Goal: Transaction & Acquisition: Obtain resource

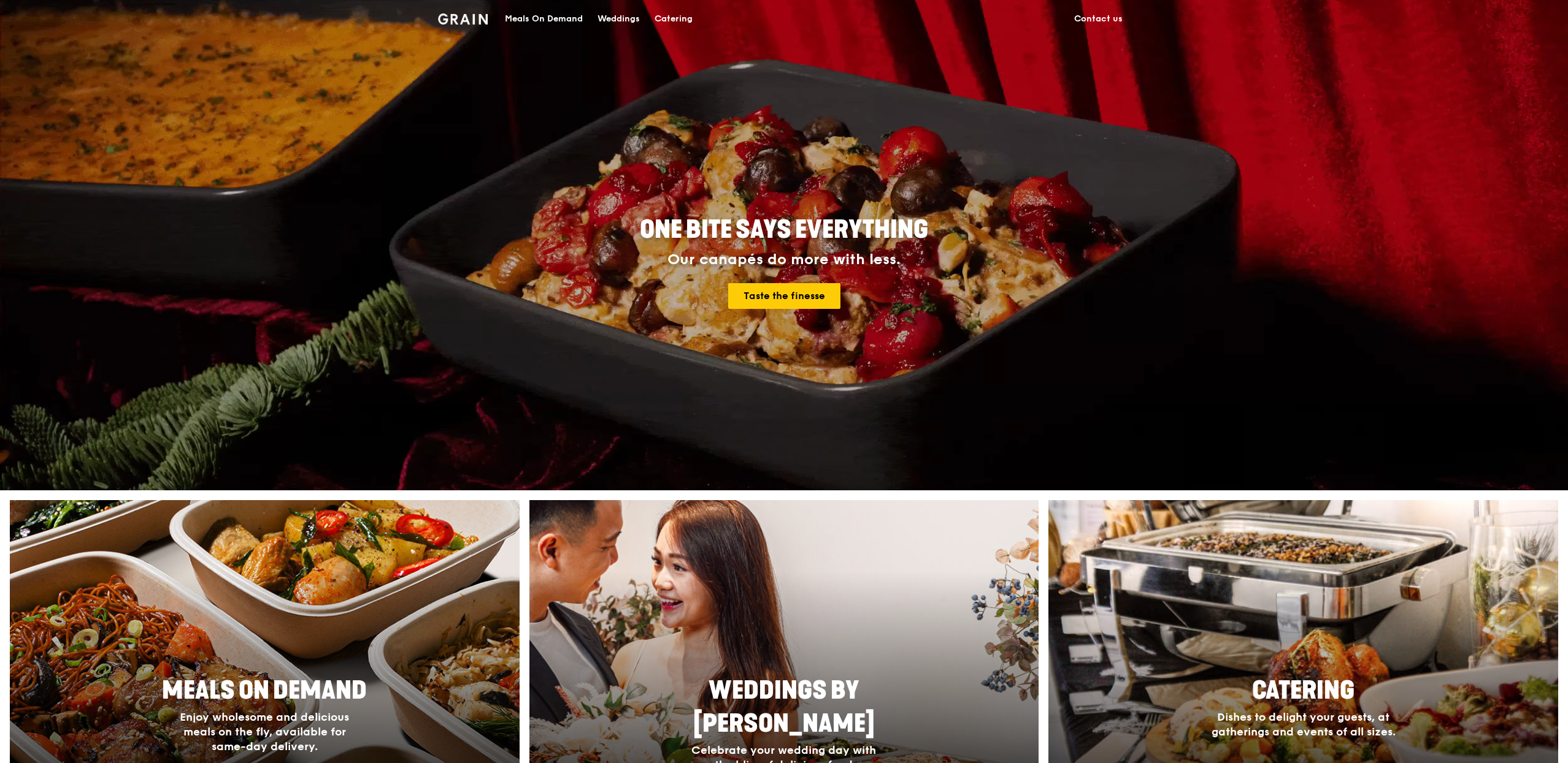
click at [561, 25] on div "Meals On Demand" at bounding box center [544, 19] width 78 height 37
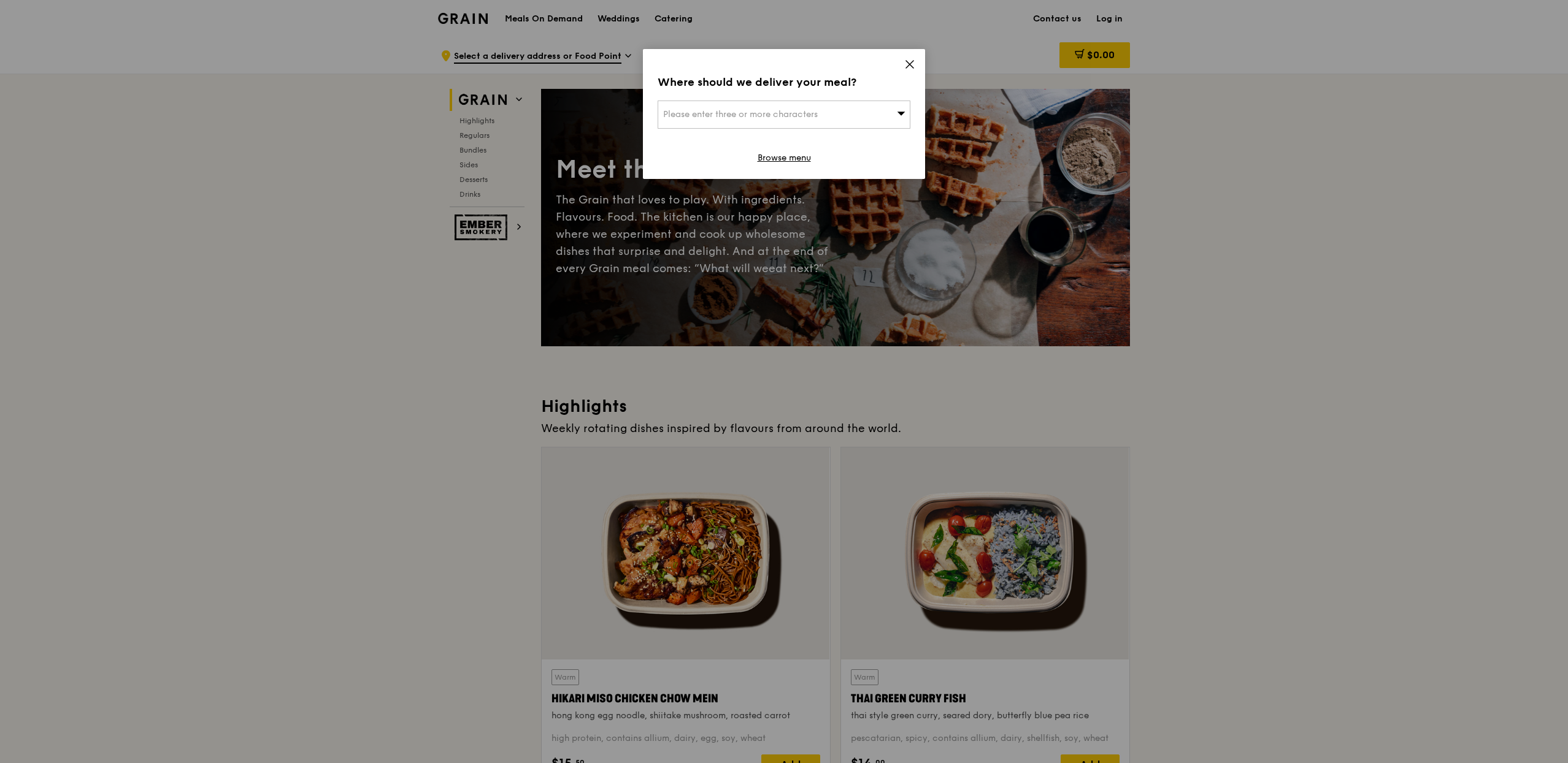
click at [911, 67] on icon at bounding box center [909, 64] width 11 height 11
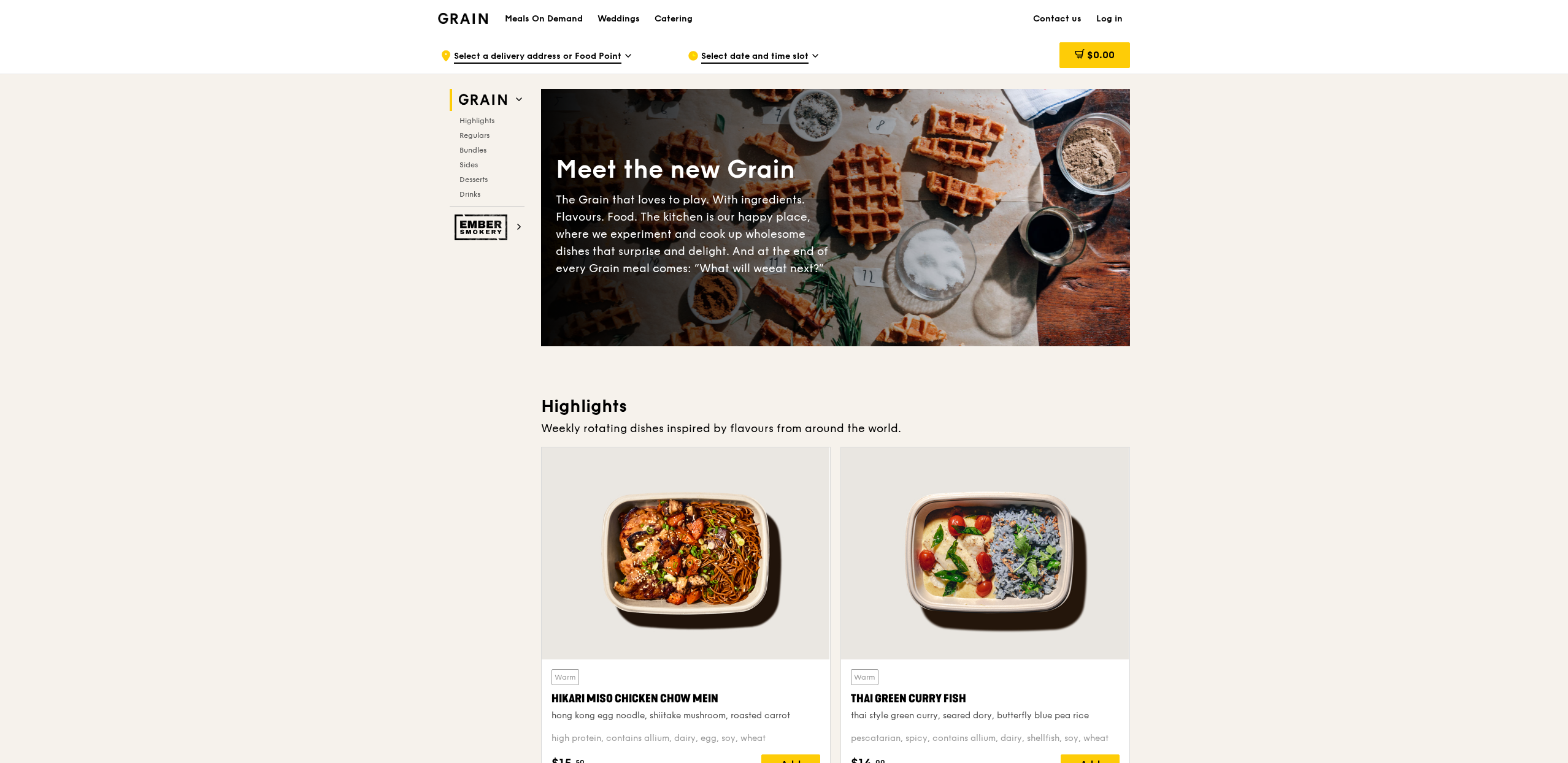
click at [708, 18] on div "Meals On Demand Weddings Catering Contact us Log in" at bounding box center [783, 18] width 692 height 37
click at [674, 19] on div "Catering" at bounding box center [674, 19] width 38 height 37
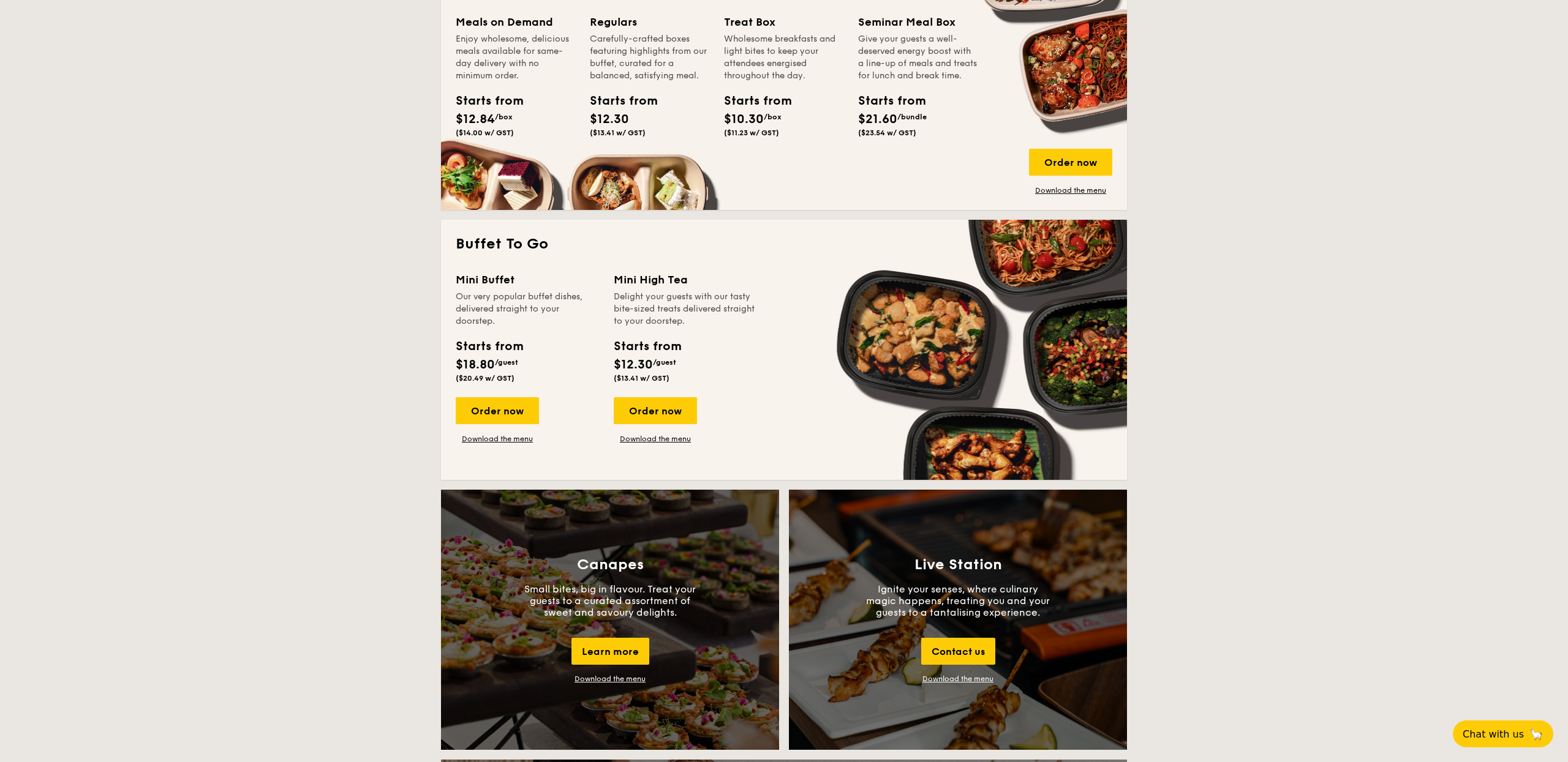
scroll to position [870, 0]
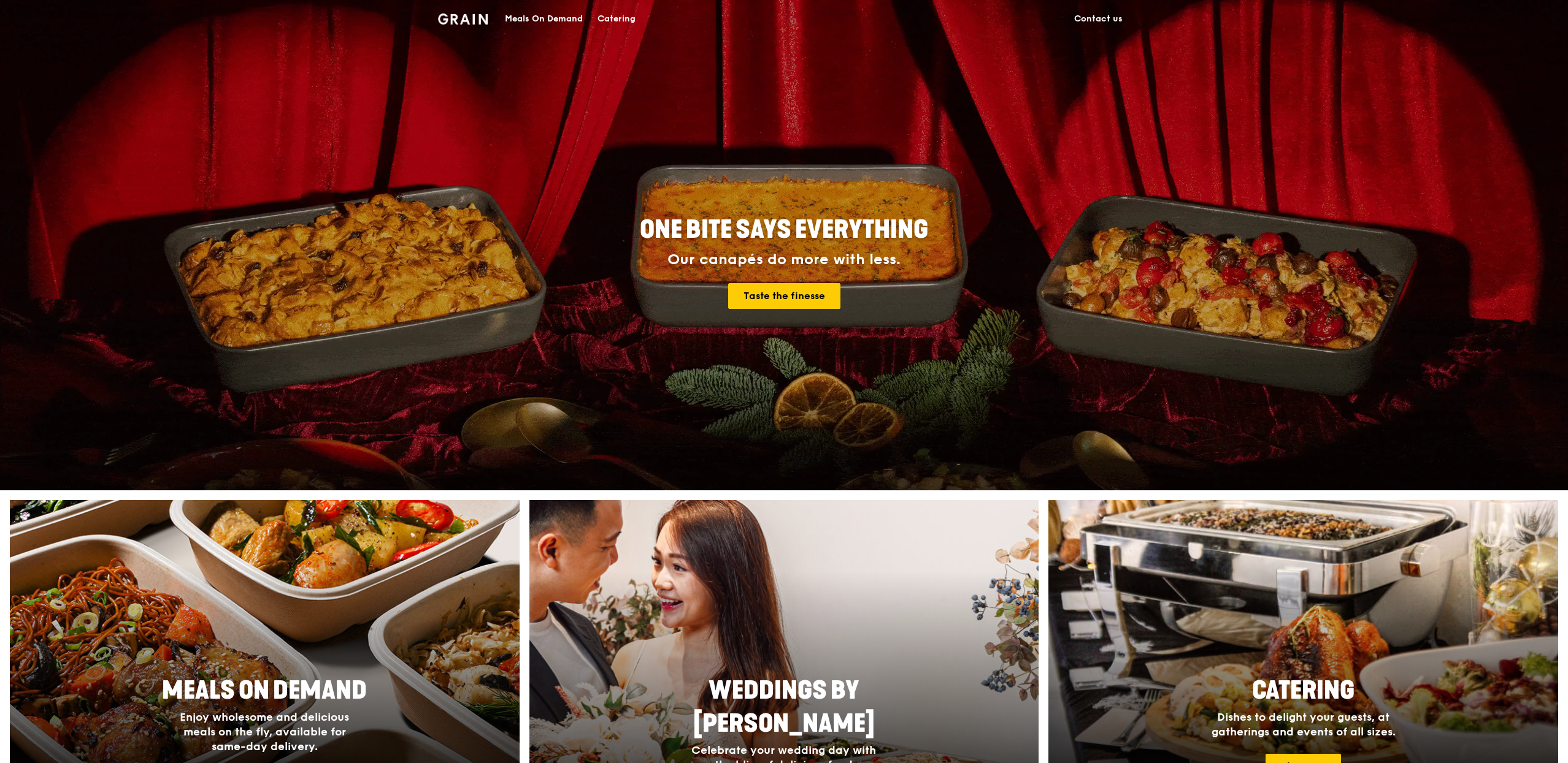
click at [677, 27] on div "Meals On Demand Catering Contact us" at bounding box center [783, 18] width 692 height 37
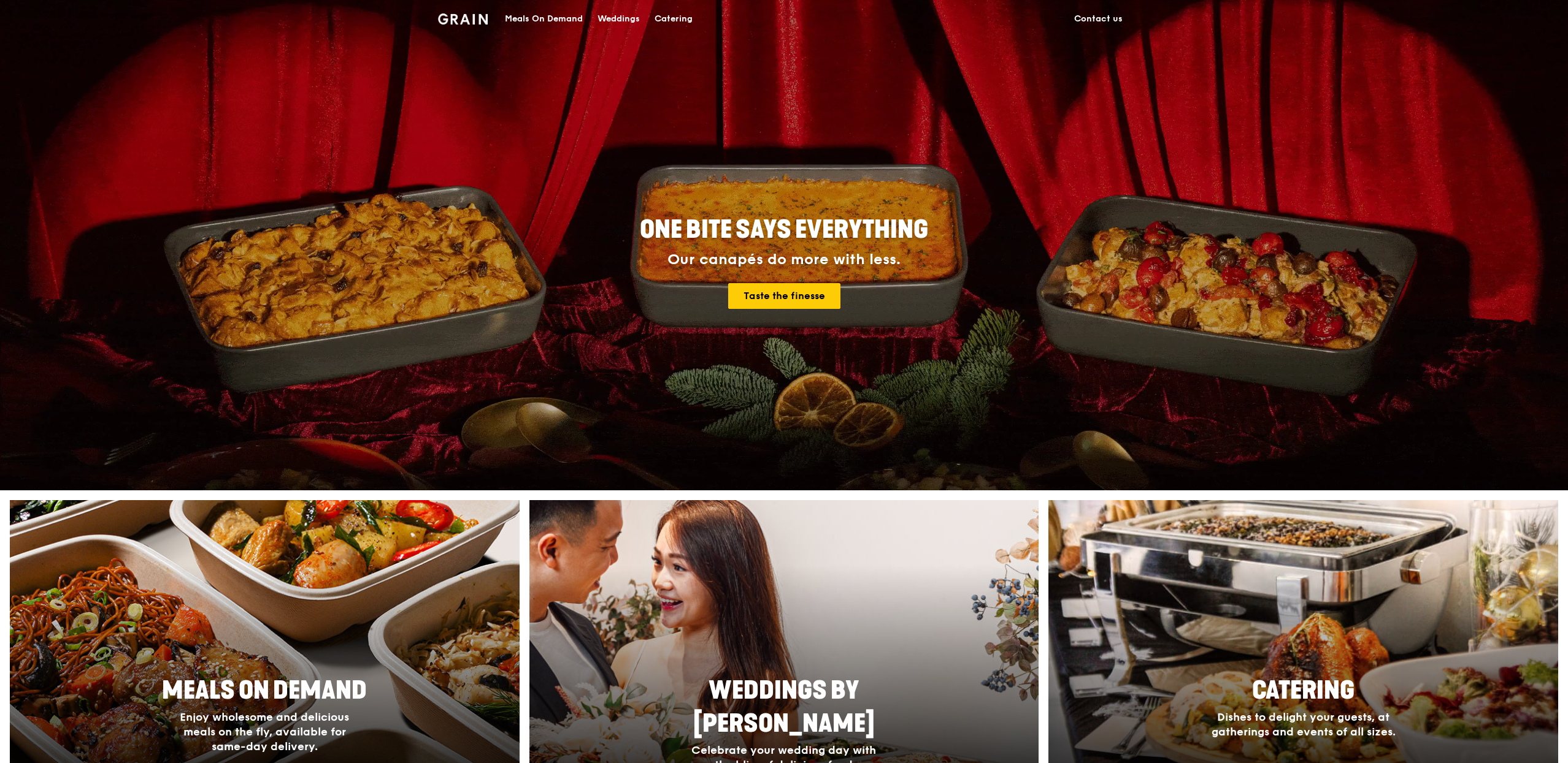
click at [689, 18] on div "Catering" at bounding box center [674, 19] width 38 height 37
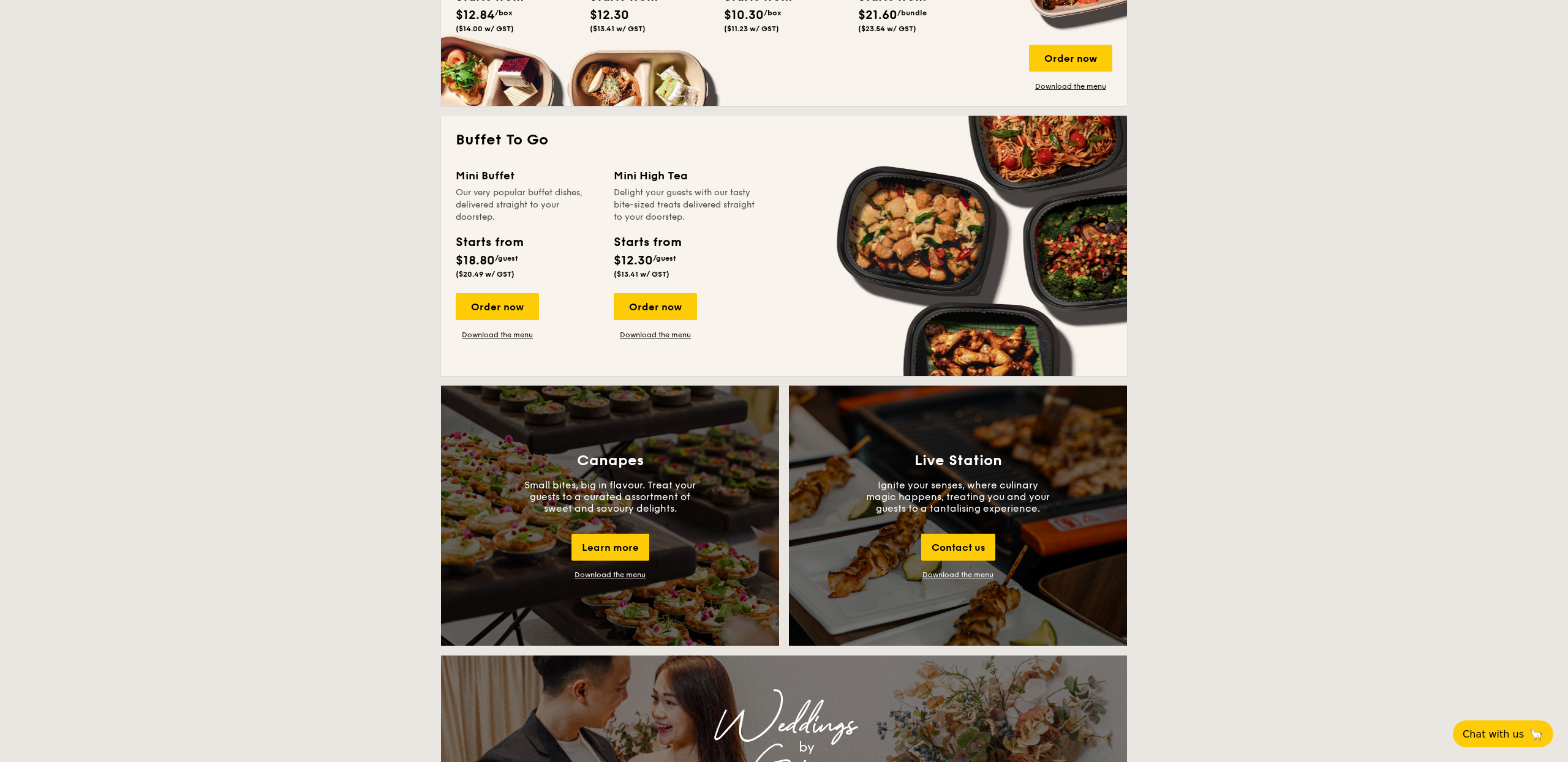
scroll to position [807, 0]
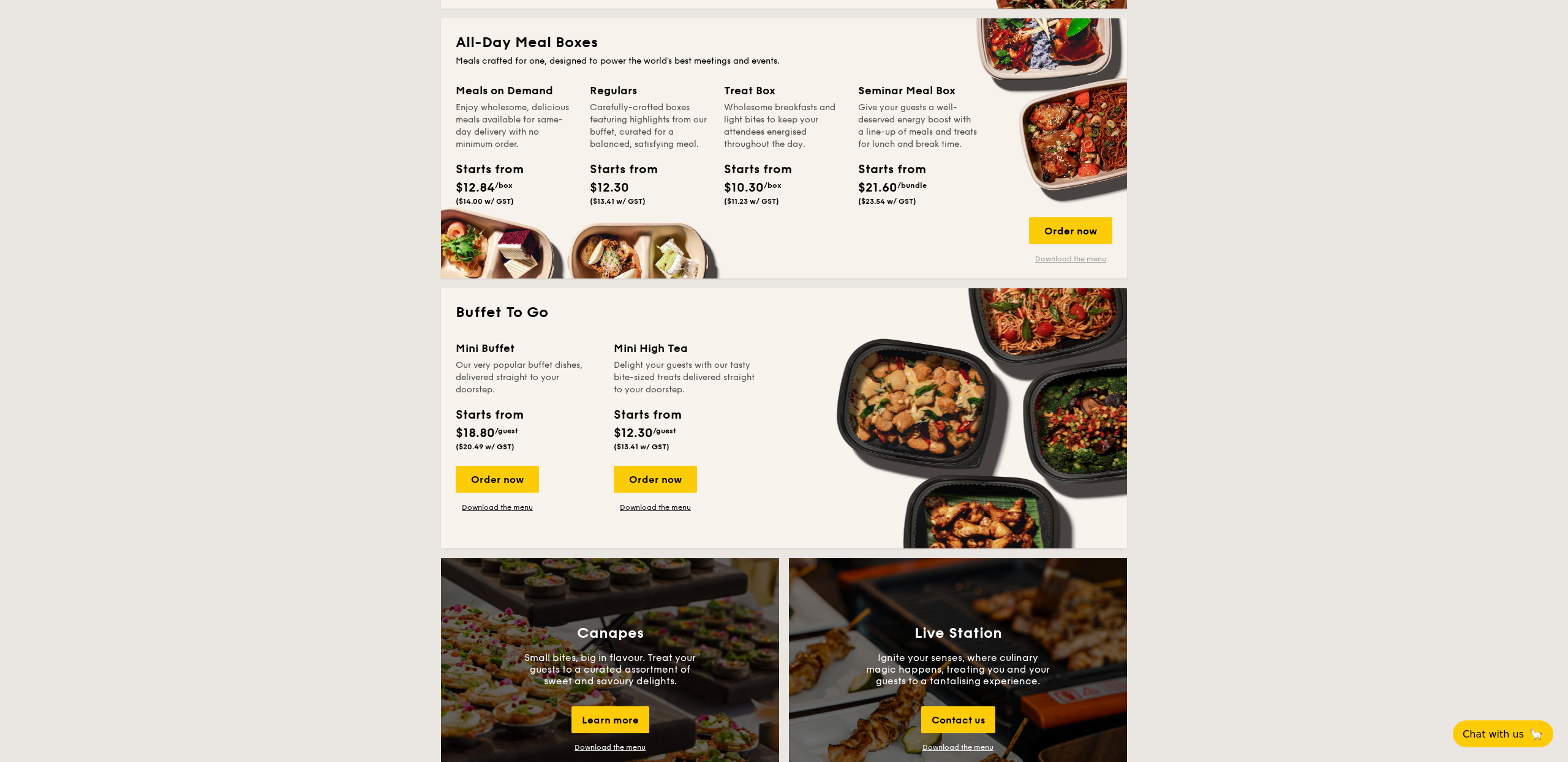
click at [1068, 255] on link "Download the menu" at bounding box center [1070, 259] width 83 height 10
